Goal: Communication & Community: Answer question/provide support

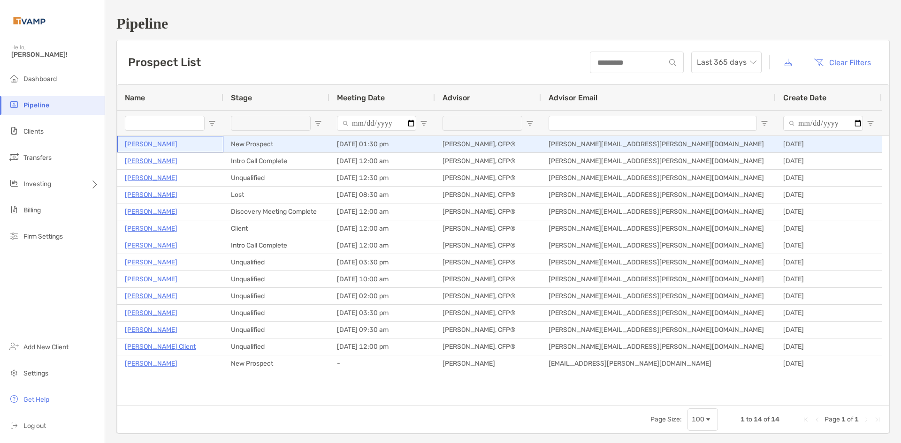
click at [162, 142] on p "Saiteja Suvarna" at bounding box center [151, 144] width 53 height 12
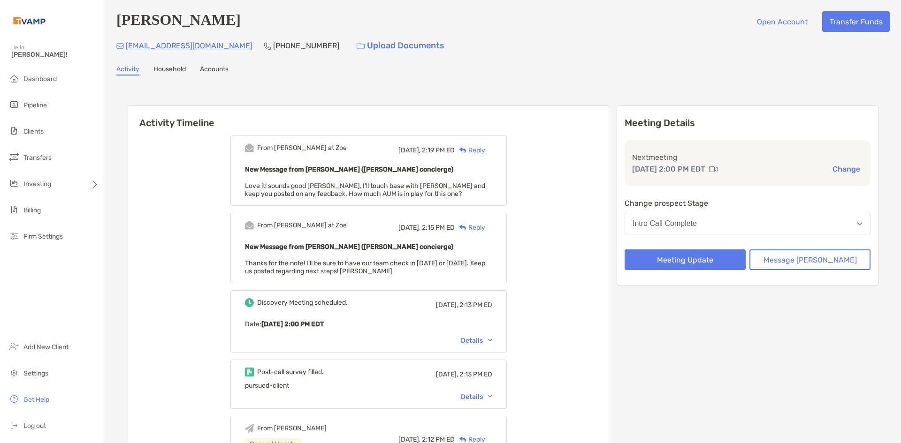
click at [485, 147] on div "Reply" at bounding box center [470, 150] width 31 height 10
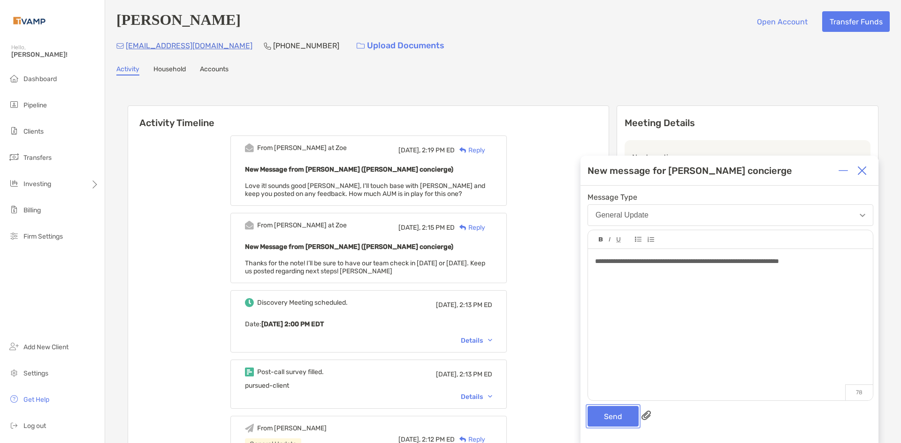
click at [631, 413] on button "Send" at bounding box center [612, 416] width 51 height 21
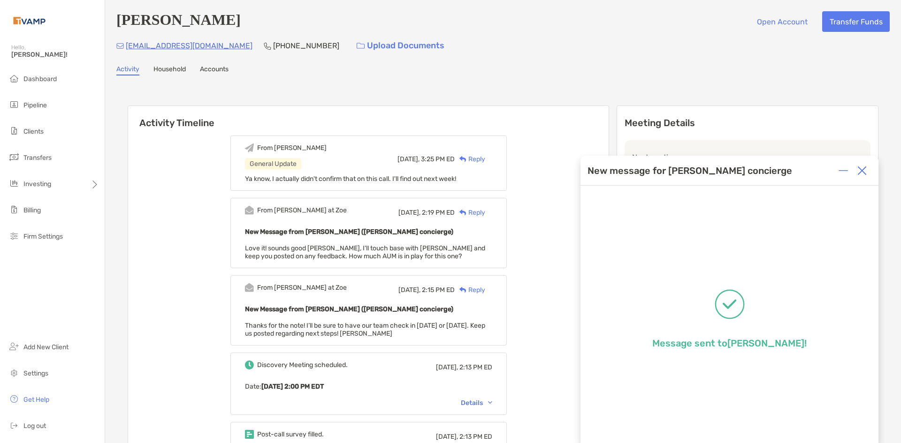
drag, startPoint x: 862, startPoint y: 171, endPoint x: 825, endPoint y: 174, distance: 36.2
click at [861, 171] on img at bounding box center [861, 170] width 9 height 9
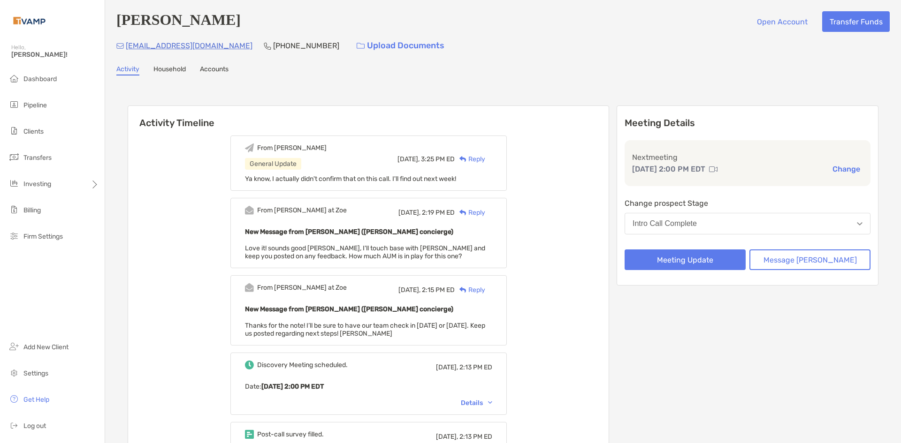
drag, startPoint x: 525, startPoint y: 103, endPoint x: 515, endPoint y: 95, distance: 13.0
